Goal: Task Accomplishment & Management: Use online tool/utility

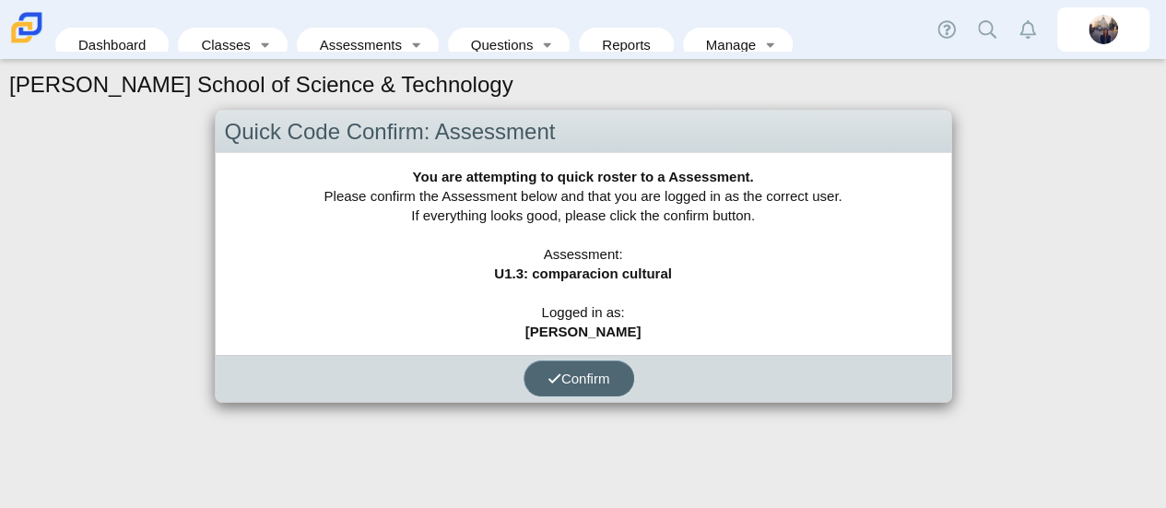
click at [601, 373] on span "Confirm" at bounding box center [579, 379] width 63 height 16
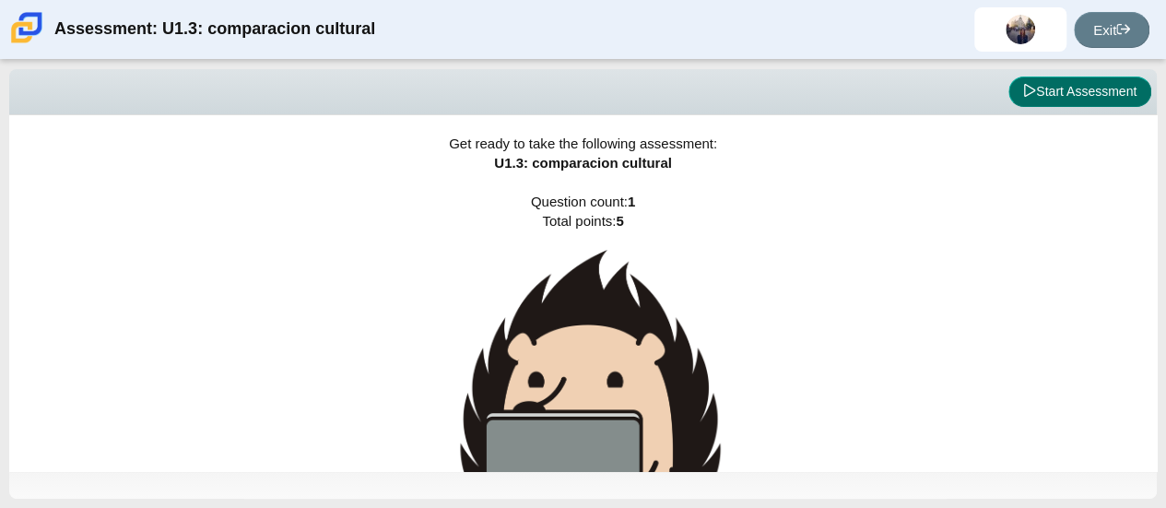
click at [1077, 95] on button "Start Assessment" at bounding box center [1079, 92] width 143 height 31
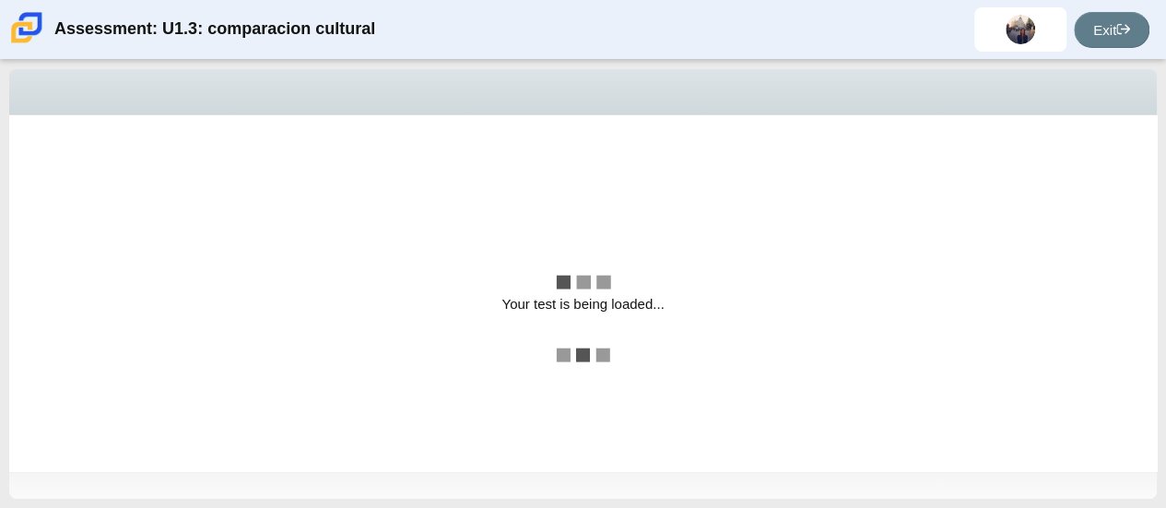
select select "f2c20758-046e-4de4-bd03-70368590ba22"
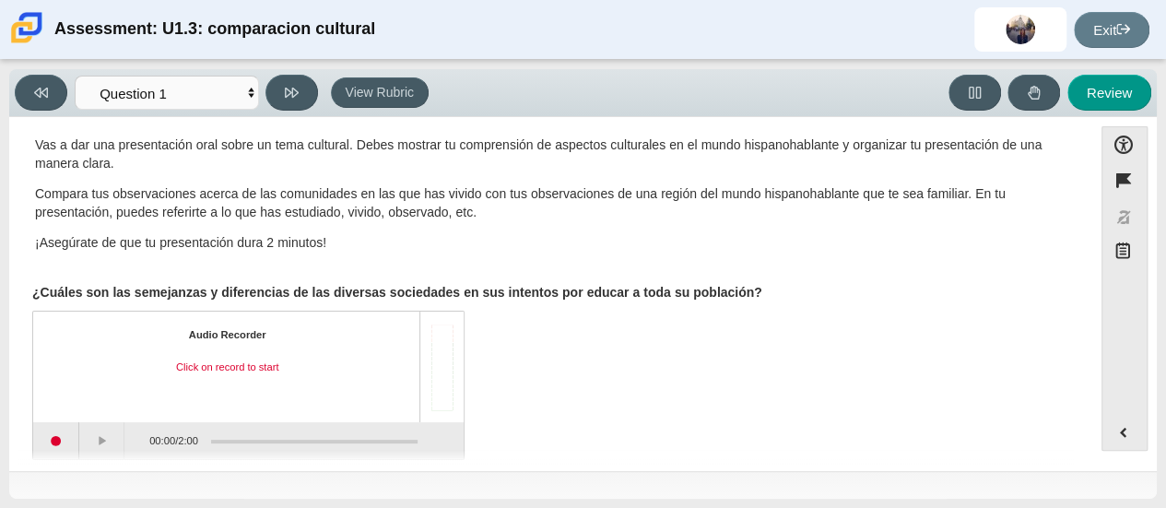
scroll to position [52, 0]
click at [51, 442] on button "Start recording" at bounding box center [56, 438] width 46 height 37
click at [50, 436] on button "Stop recording" at bounding box center [56, 438] width 46 height 37
click at [112, 447] on button "Play" at bounding box center [102, 438] width 46 height 37
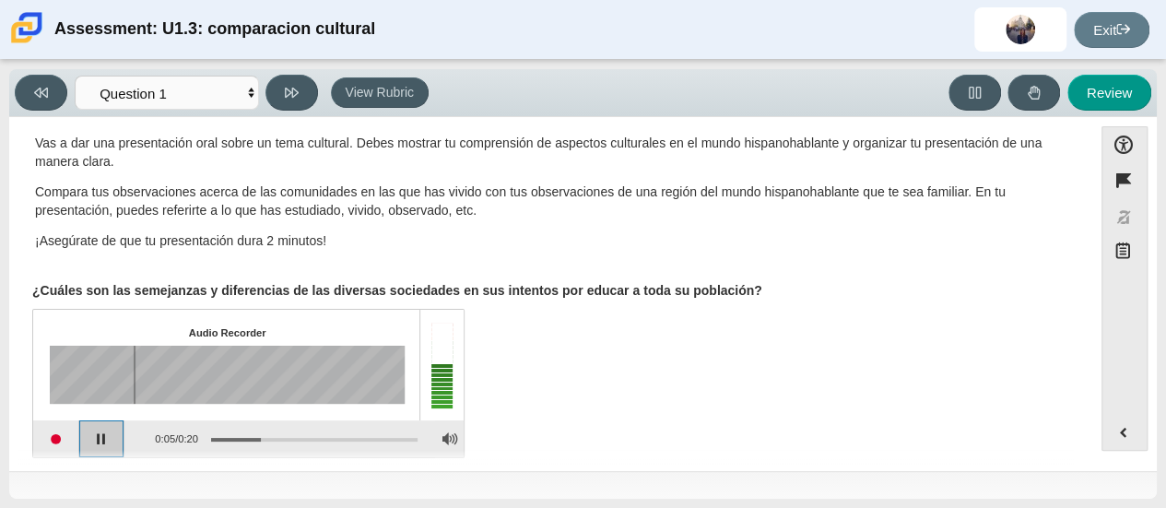
click at [109, 438] on button "Pause playback" at bounding box center [102, 438] width 46 height 37
